Goal: Task Accomplishment & Management: Complete application form

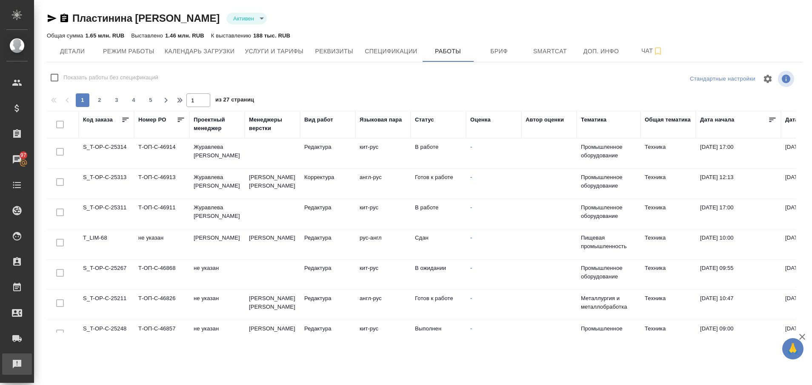
click at [17, 367] on div "Рекламации" at bounding box center [6, 363] width 21 height 13
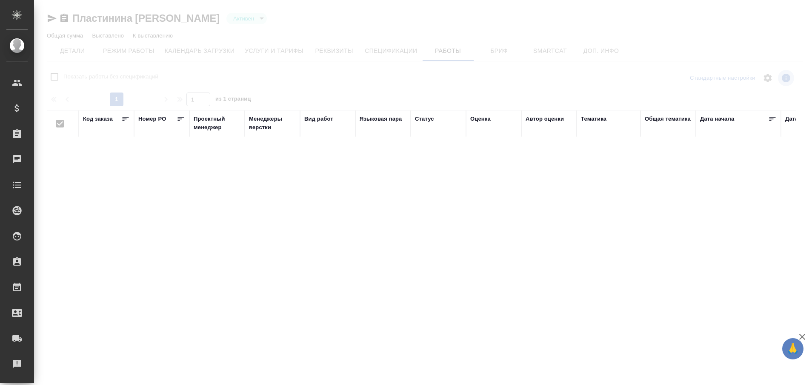
type input "active"
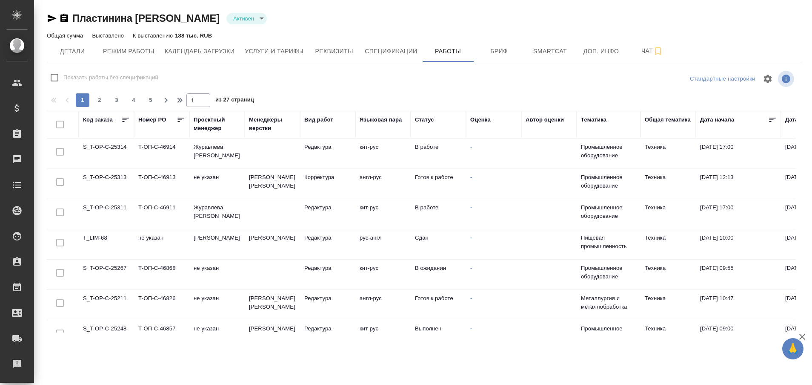
checkbox input "false"
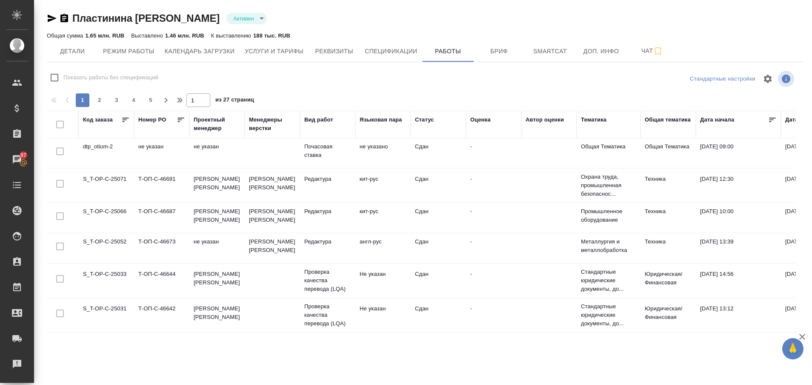
scroll to position [623, 0]
click at [97, 99] on span "2" at bounding box center [100, 100] width 14 height 9
type input "2"
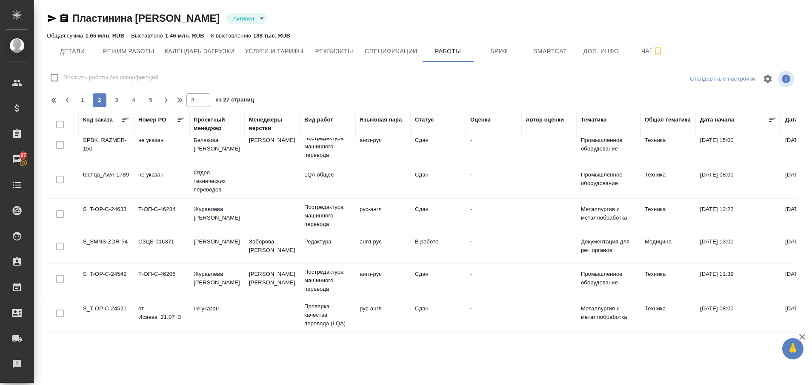
scroll to position [645, 0]
click at [112, 236] on td "S_SMNS-ZDR-54" at bounding box center [106, 248] width 55 height 30
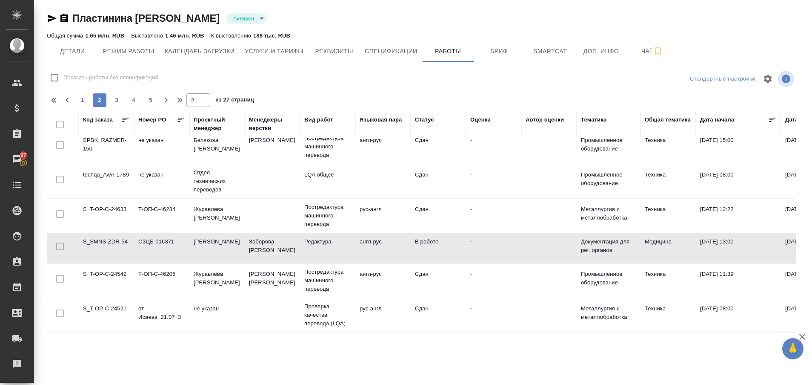
click at [112, 236] on td "S_SMNS-ZDR-54" at bounding box center [106, 248] width 55 height 30
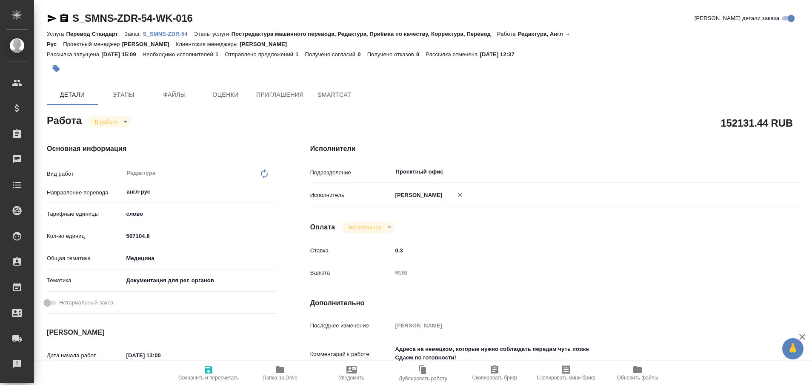
type textarea "x"
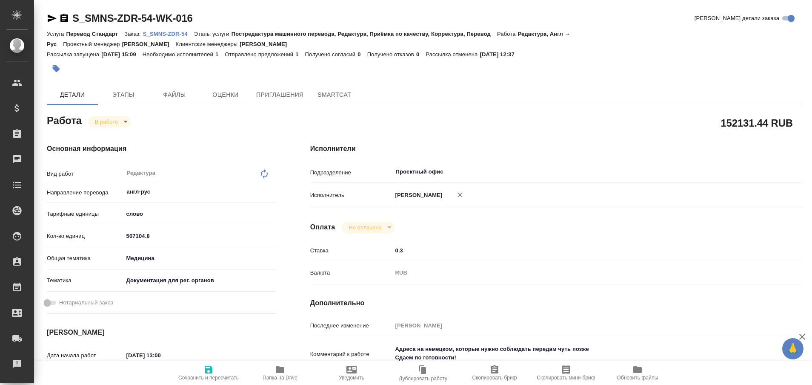
type textarea "x"
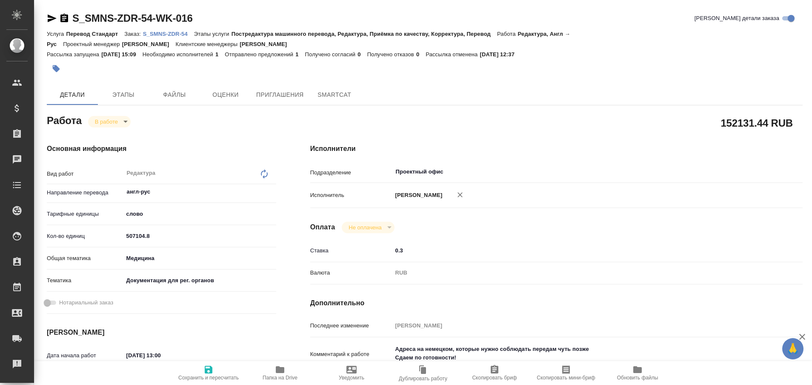
type textarea "x"
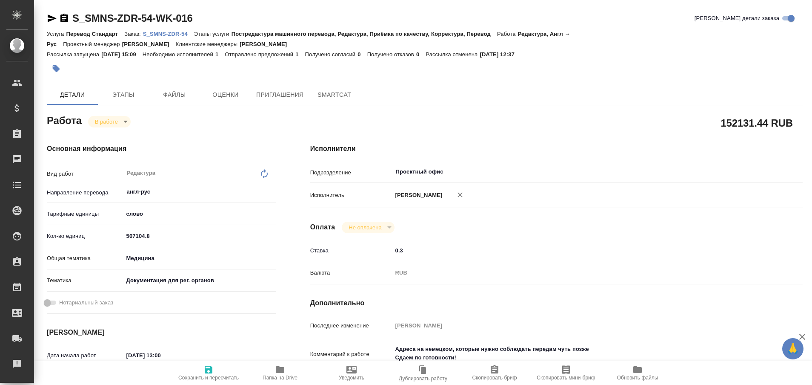
type textarea "x"
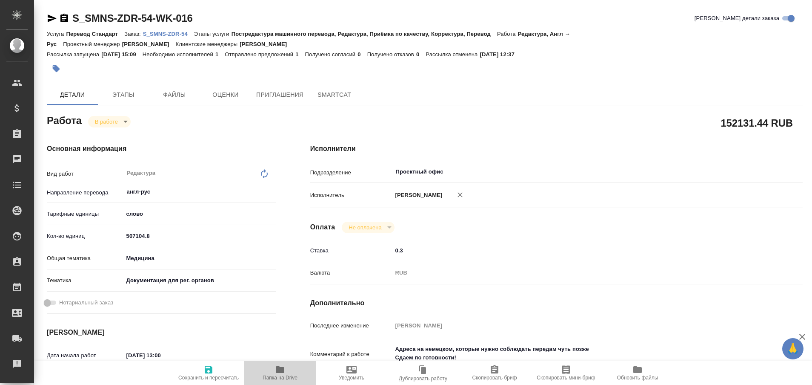
click at [279, 372] on icon "button" at bounding box center [280, 369] width 9 height 7
type textarea "x"
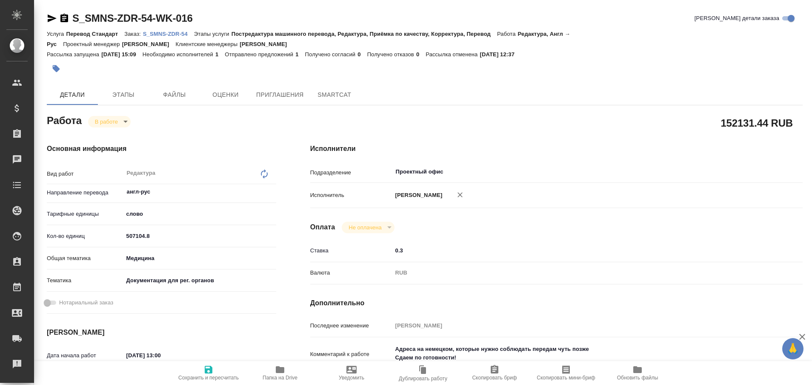
type textarea "x"
